Goal: Navigation & Orientation: Find specific page/section

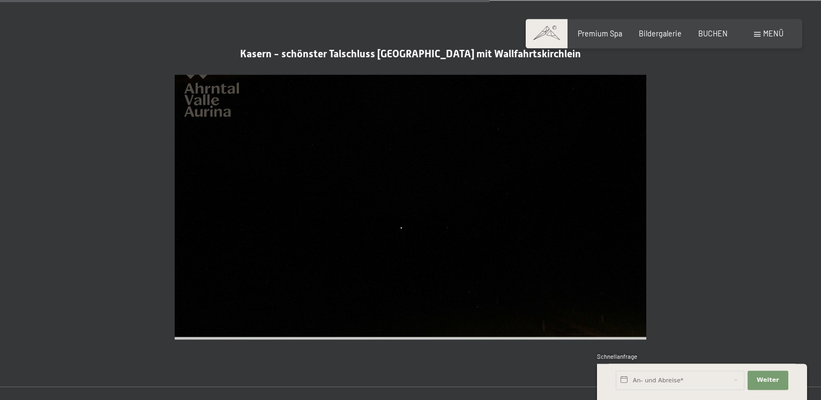
scroll to position [2001, 0]
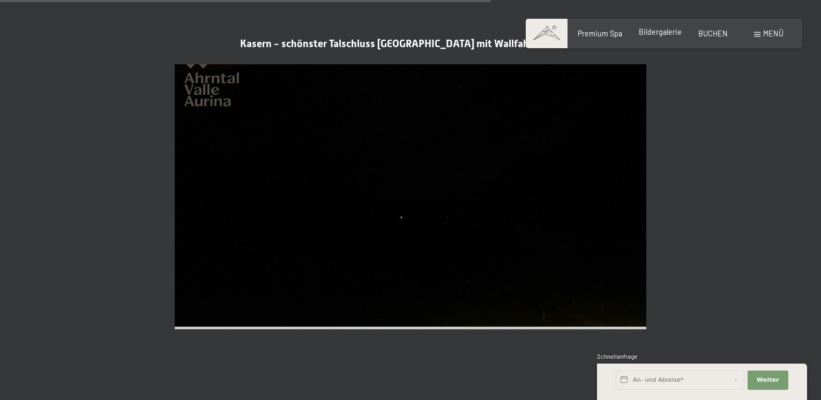
click at [665, 32] on span "Bildergalerie" at bounding box center [660, 31] width 43 height 9
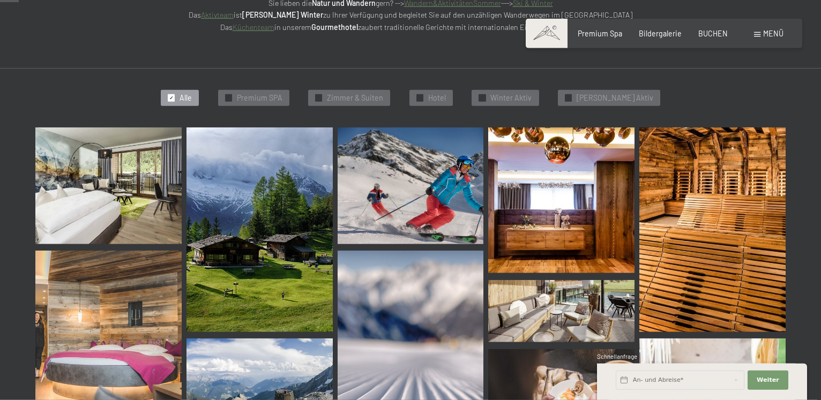
scroll to position [336, 0]
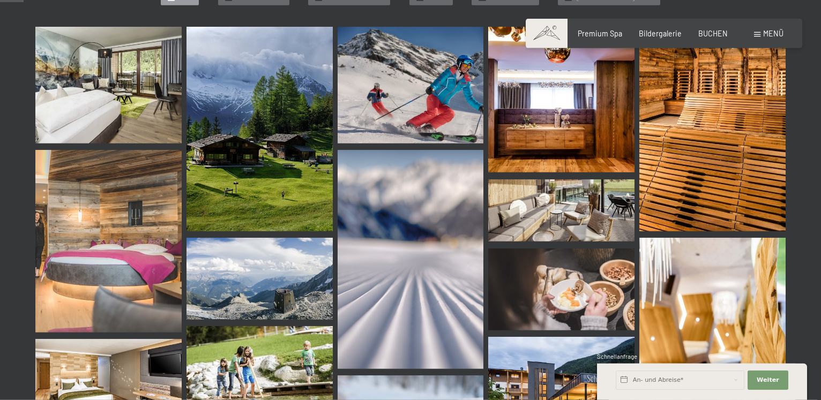
click at [126, 103] on img at bounding box center [108, 85] width 146 height 117
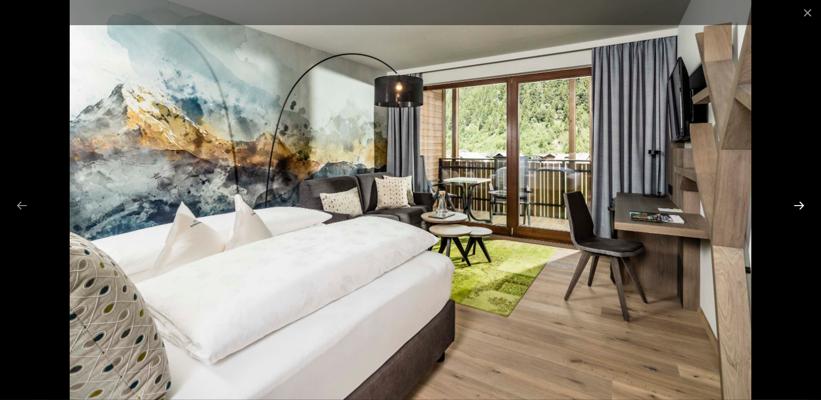
click at [797, 206] on button "Next slide" at bounding box center [799, 205] width 23 height 21
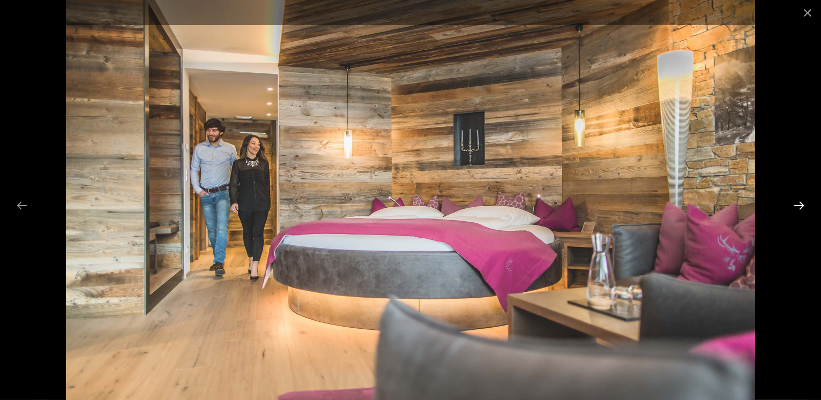
click at [797, 206] on button "Next slide" at bounding box center [799, 205] width 23 height 21
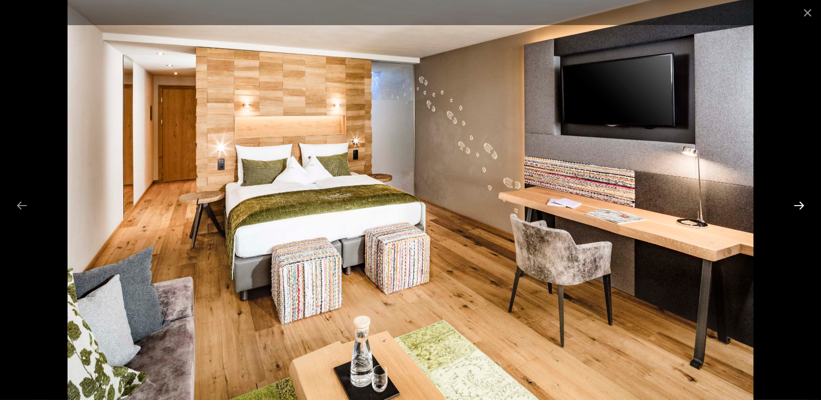
click at [797, 206] on button "Next slide" at bounding box center [799, 205] width 23 height 21
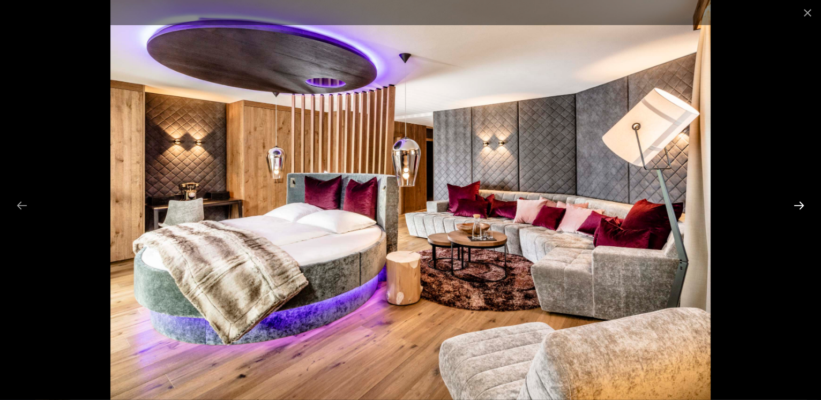
click at [797, 206] on button "Next slide" at bounding box center [799, 205] width 23 height 21
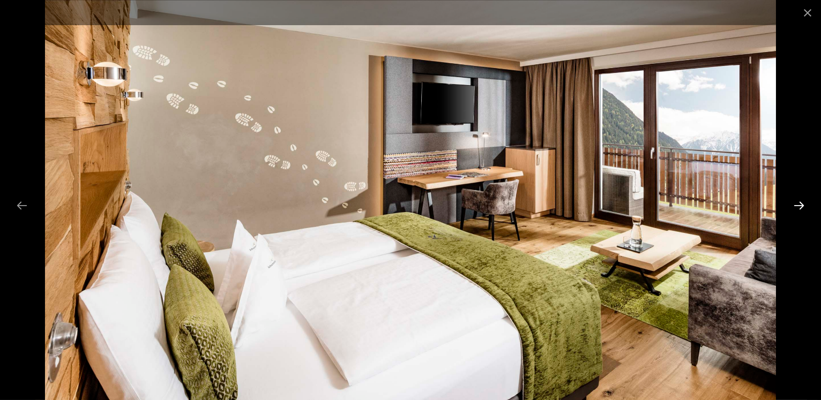
click at [797, 206] on button "Next slide" at bounding box center [799, 205] width 23 height 21
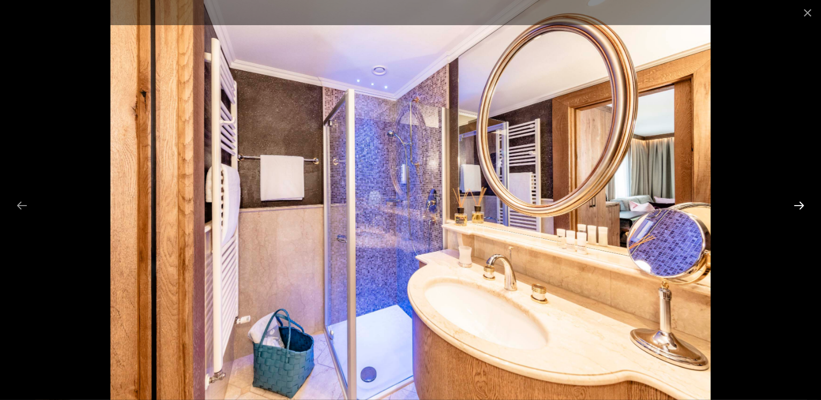
click at [797, 206] on button "Next slide" at bounding box center [799, 205] width 23 height 21
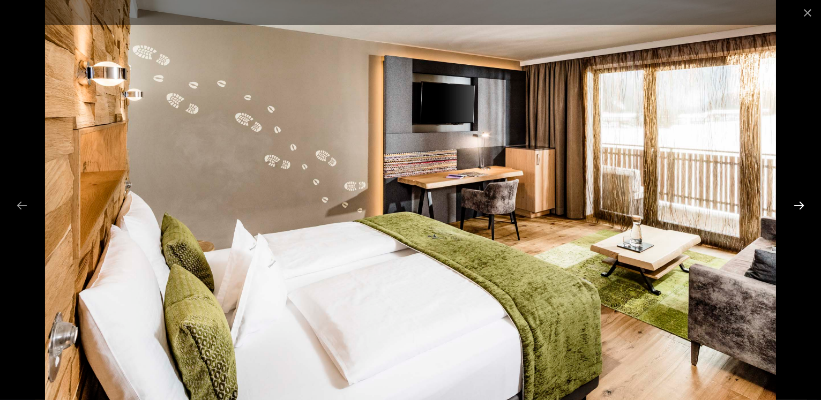
click at [797, 206] on button "Next slide" at bounding box center [799, 205] width 23 height 21
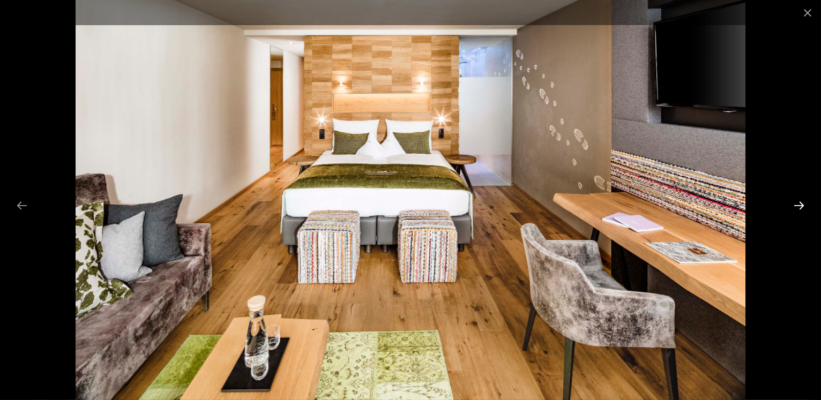
click at [797, 206] on button "Next slide" at bounding box center [799, 205] width 23 height 21
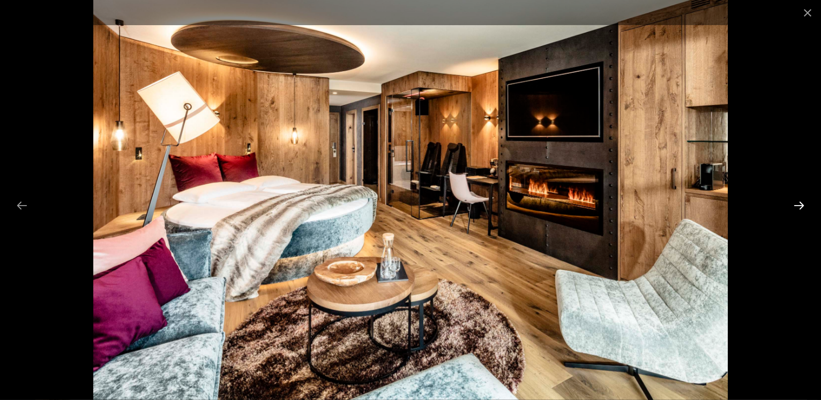
click at [797, 206] on button "Next slide" at bounding box center [799, 205] width 23 height 21
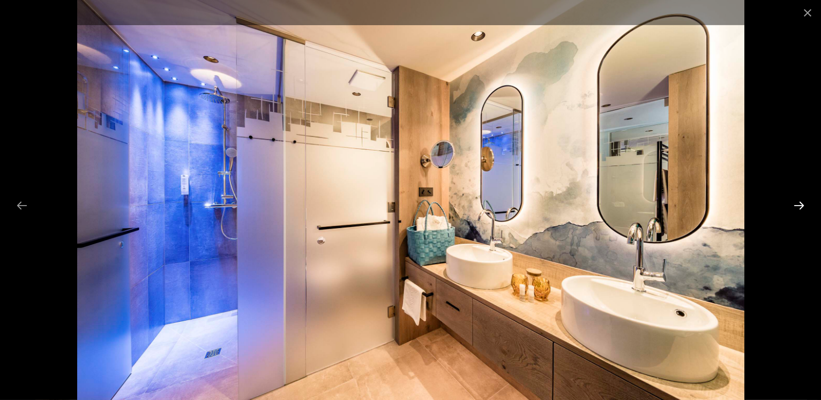
click at [797, 206] on button "Next slide" at bounding box center [799, 205] width 23 height 21
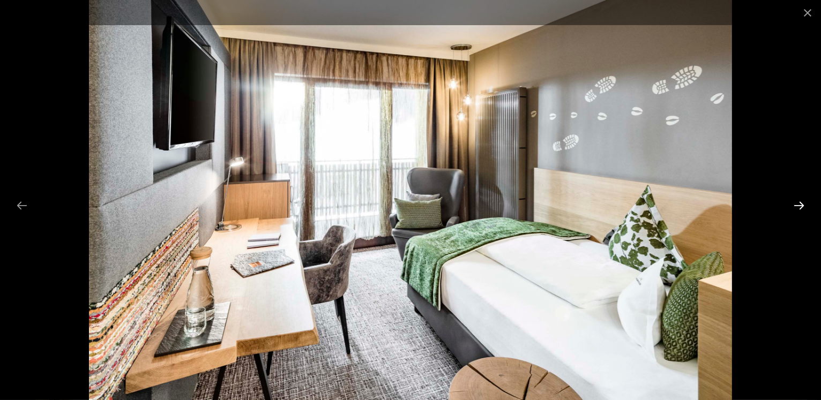
click at [797, 206] on button "Next slide" at bounding box center [799, 205] width 23 height 21
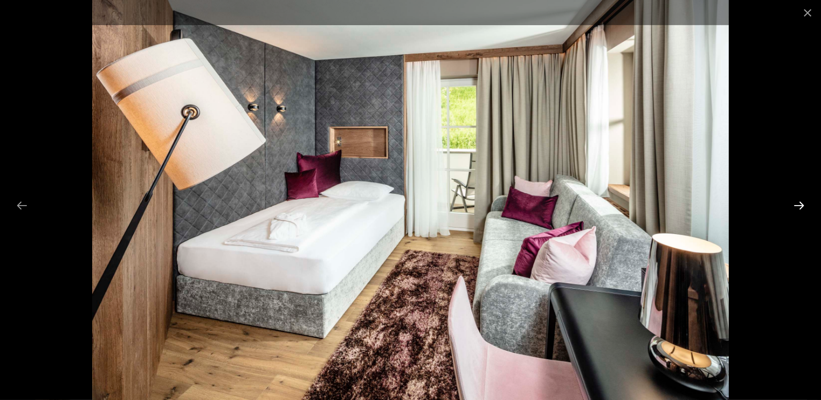
click at [797, 206] on button "Next slide" at bounding box center [799, 205] width 23 height 21
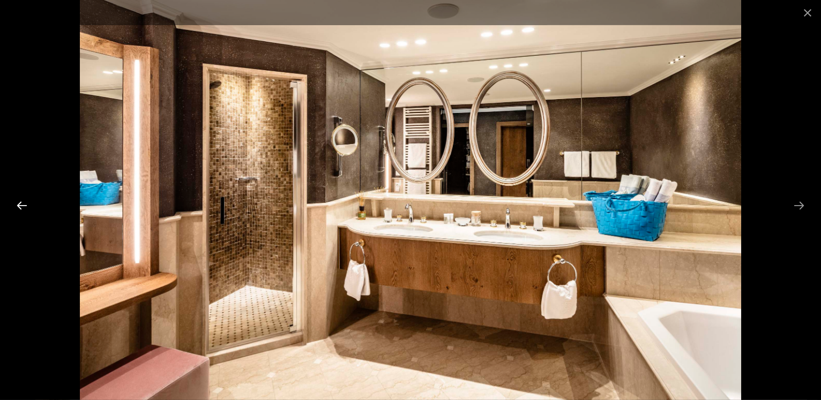
click at [19, 207] on button "Previous slide" at bounding box center [22, 205] width 23 height 21
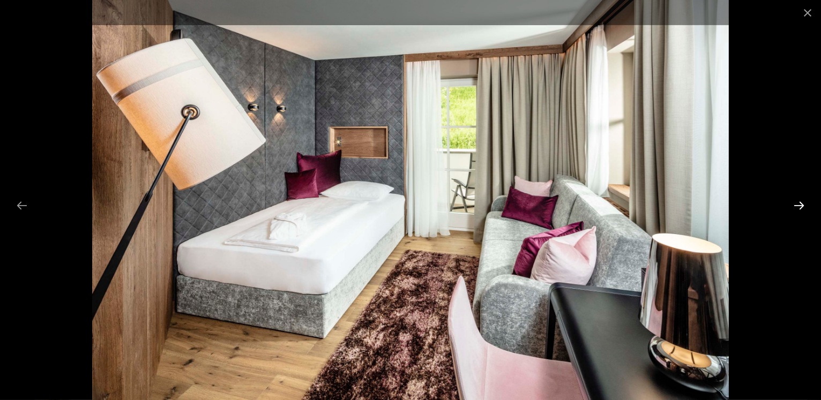
click at [802, 204] on button "Next slide" at bounding box center [799, 205] width 23 height 21
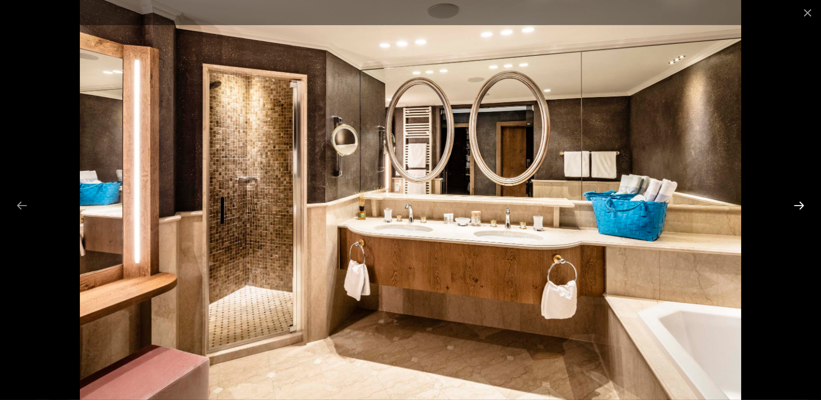
click at [802, 204] on button "Next slide" at bounding box center [799, 205] width 23 height 21
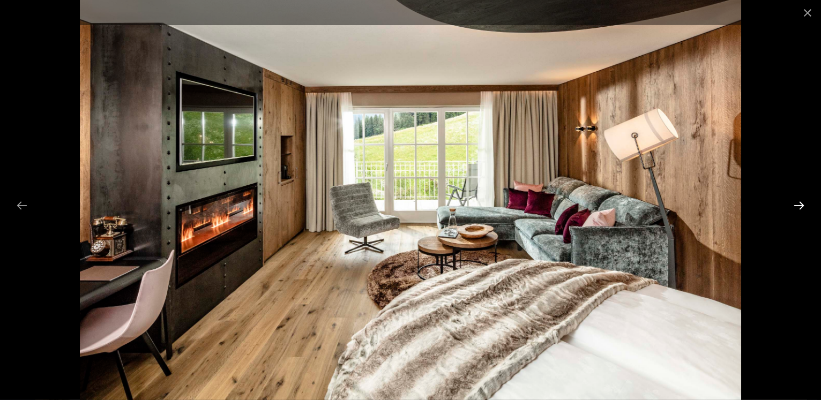
click at [802, 204] on button "Next slide" at bounding box center [799, 205] width 23 height 21
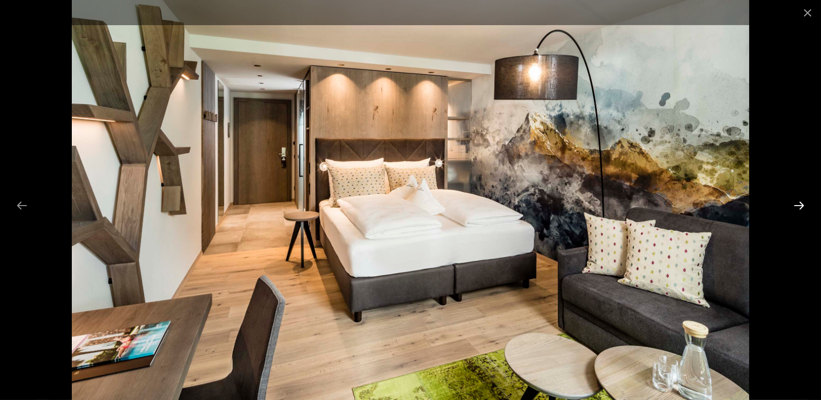
click at [802, 204] on button "Next slide" at bounding box center [799, 205] width 23 height 21
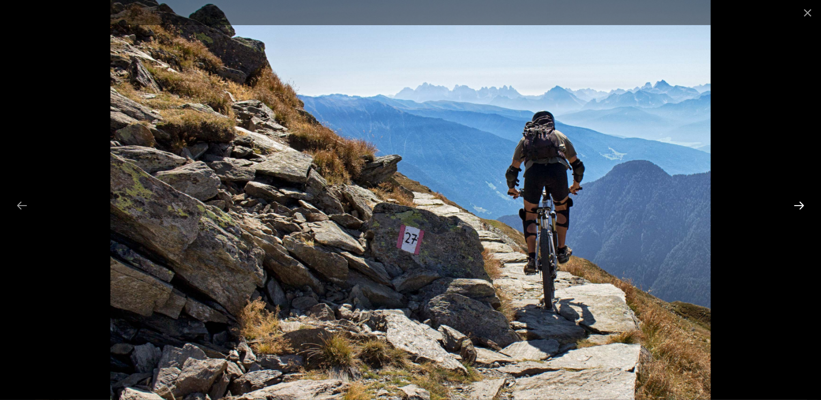
click at [802, 204] on button "Next slide" at bounding box center [799, 205] width 23 height 21
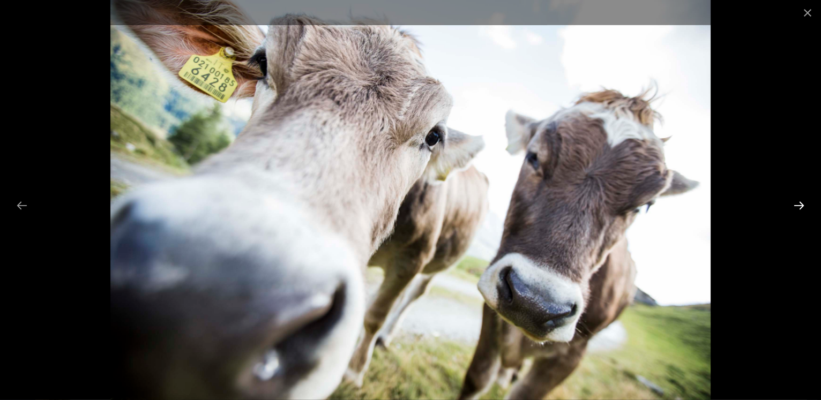
click at [802, 204] on button "Next slide" at bounding box center [799, 205] width 23 height 21
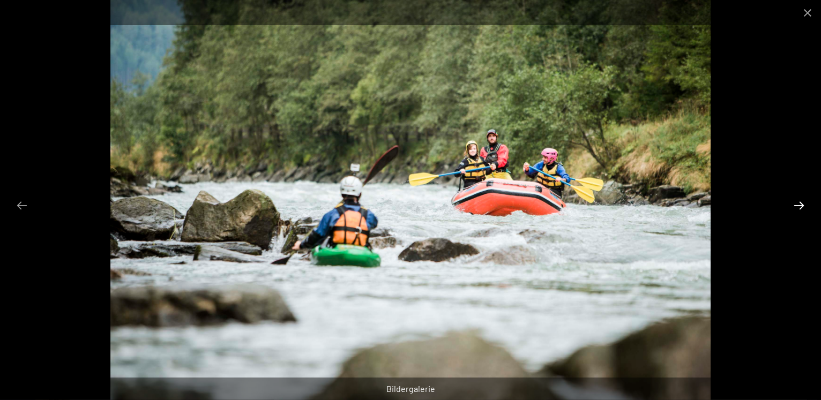
click at [802, 204] on button "Next slide" at bounding box center [799, 205] width 23 height 21
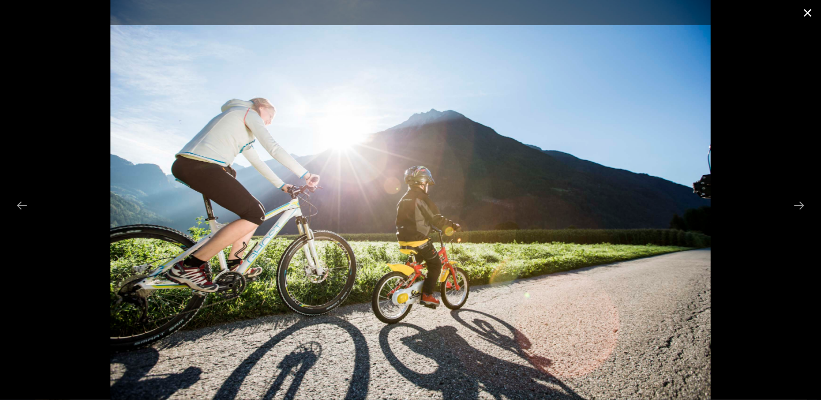
click at [804, 10] on button "Close gallery" at bounding box center [807, 12] width 27 height 25
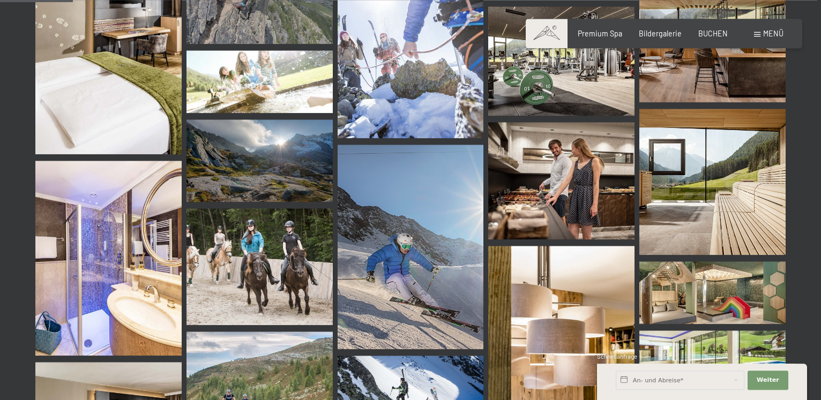
scroll to position [1037, 0]
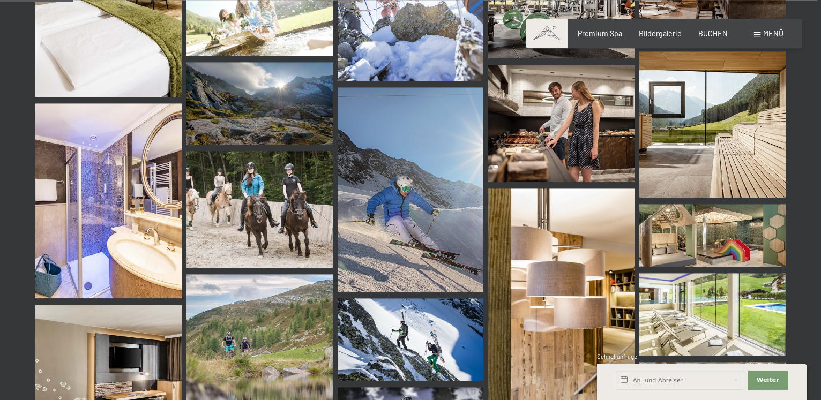
click at [772, 33] on span "Menü" at bounding box center [773, 33] width 20 height 9
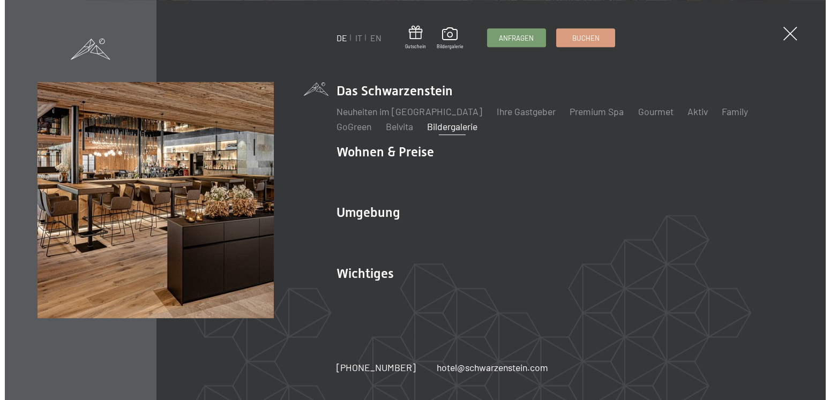
scroll to position [1043, 0]
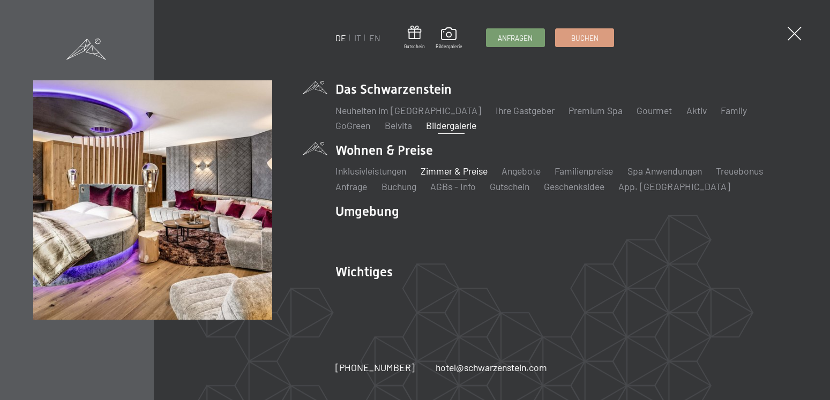
click at [461, 172] on link "Zimmer & Preise" at bounding box center [454, 171] width 67 height 12
